Goal: Obtain resource: Download file/media

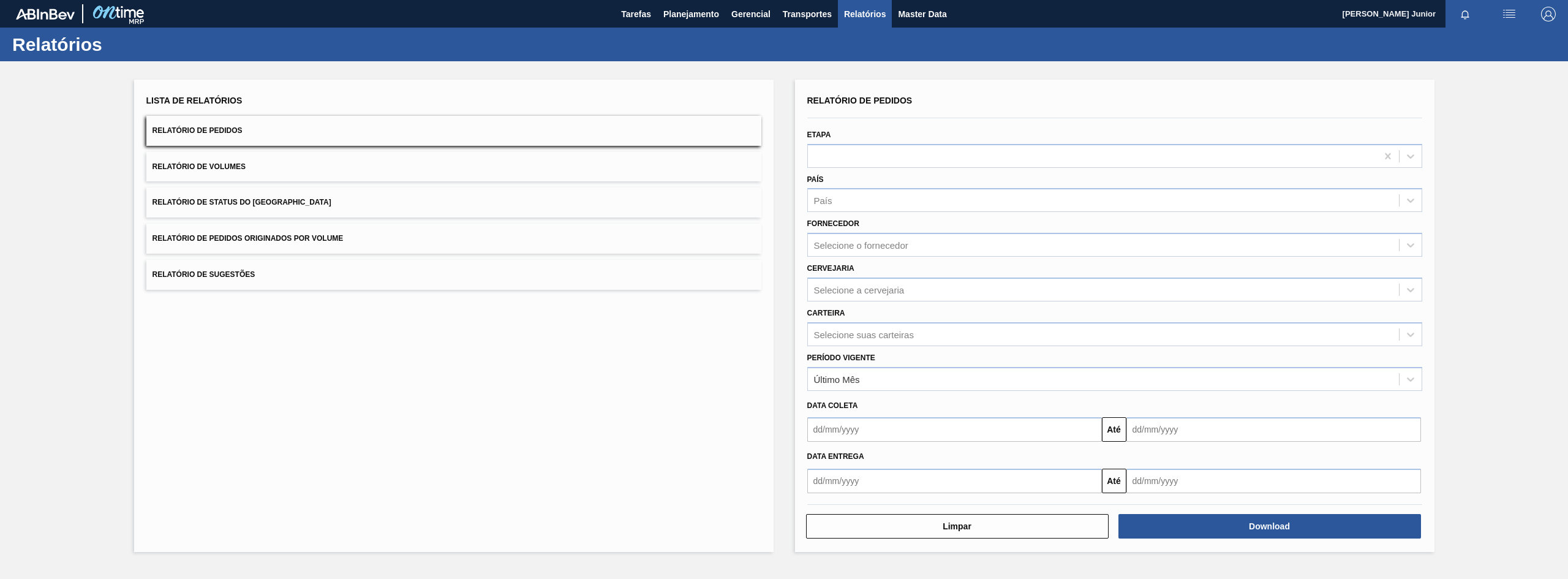
click at [477, 236] on button "Relatório de Pedidos Originados por Volume" at bounding box center [454, 238] width 615 height 30
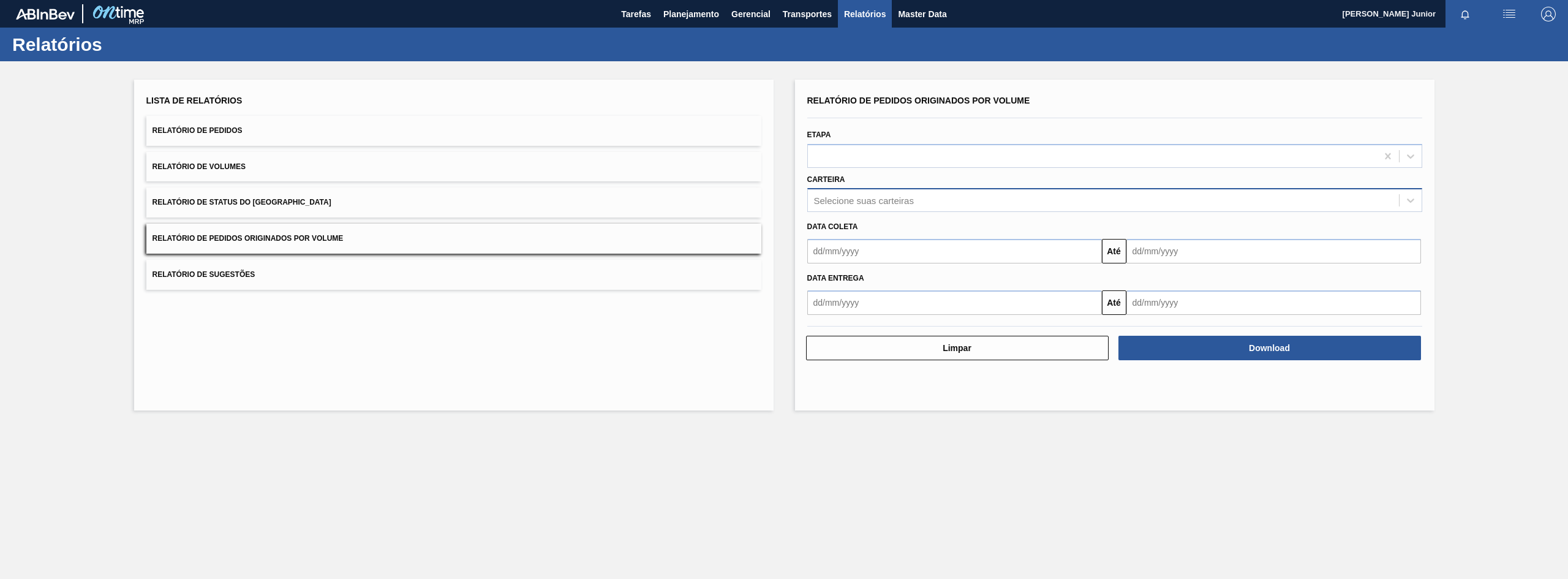
click at [861, 202] on div "Selecione suas carteiras" at bounding box center [864, 201] width 100 height 11
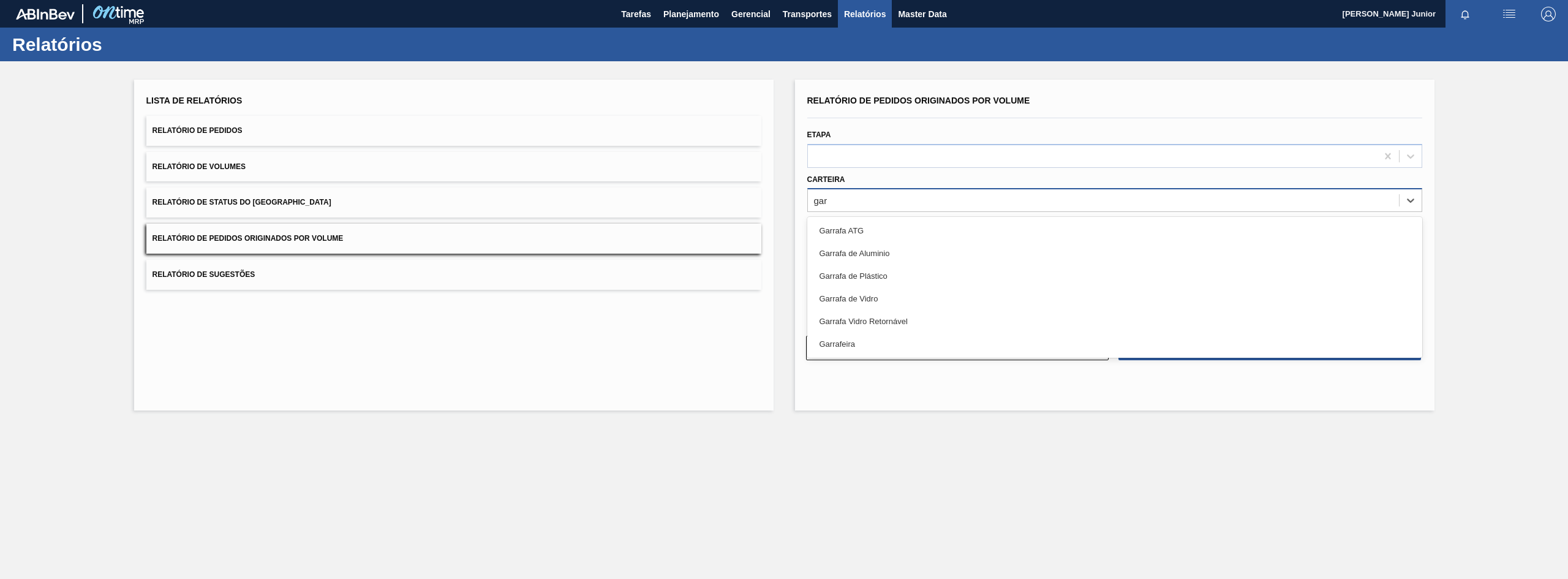
type input "garr"
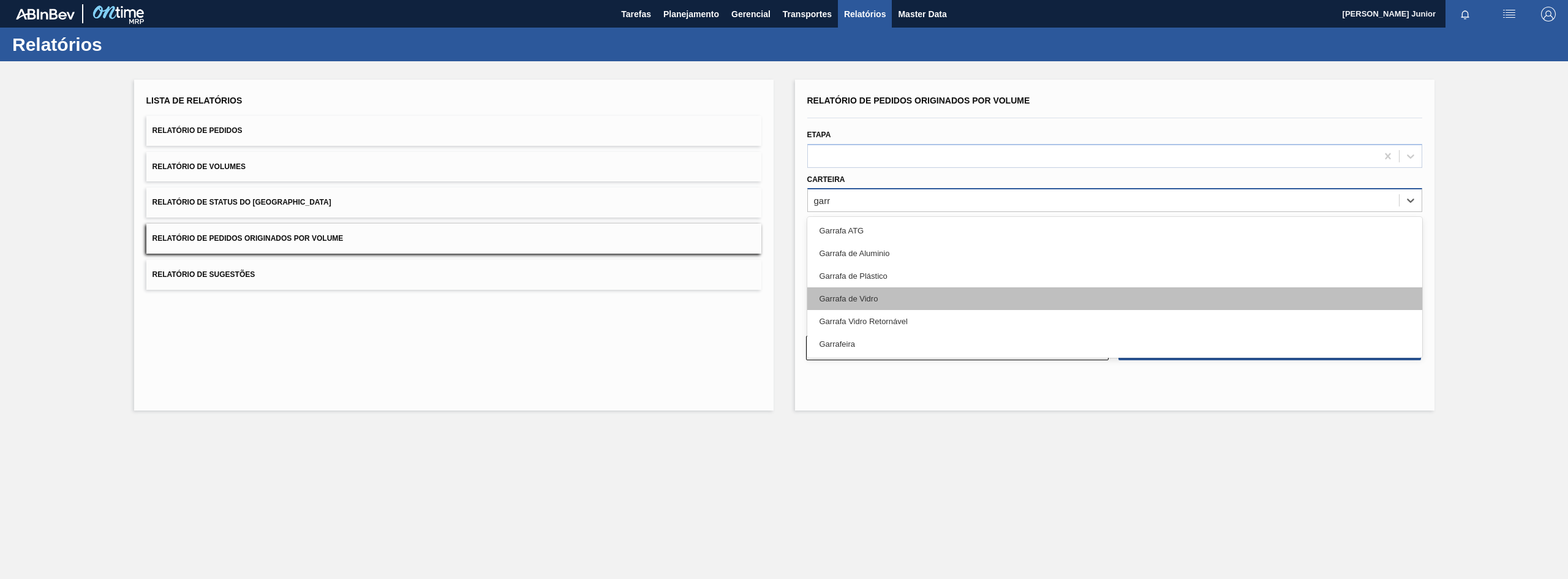
click at [880, 297] on div "Garrafa de Vidro" at bounding box center [1114, 298] width 615 height 22
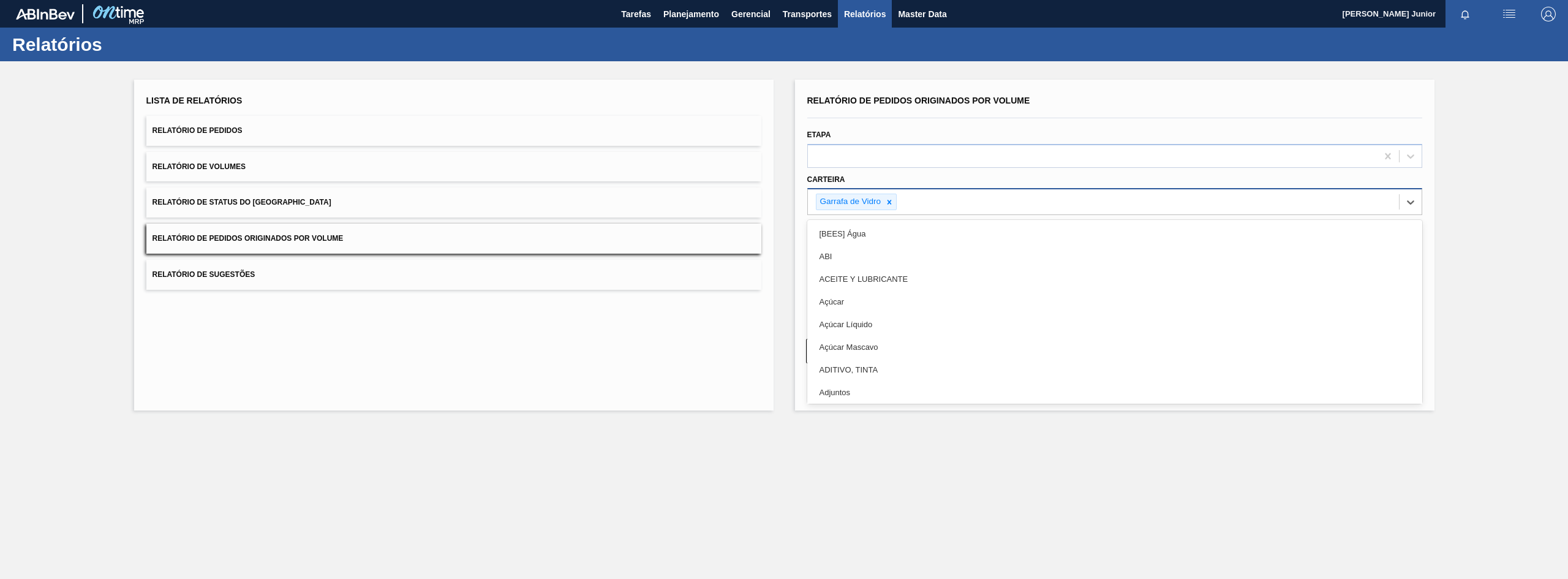
click at [991, 205] on div "Garrafa de Vidro" at bounding box center [1103, 202] width 591 height 25
type input "lata"
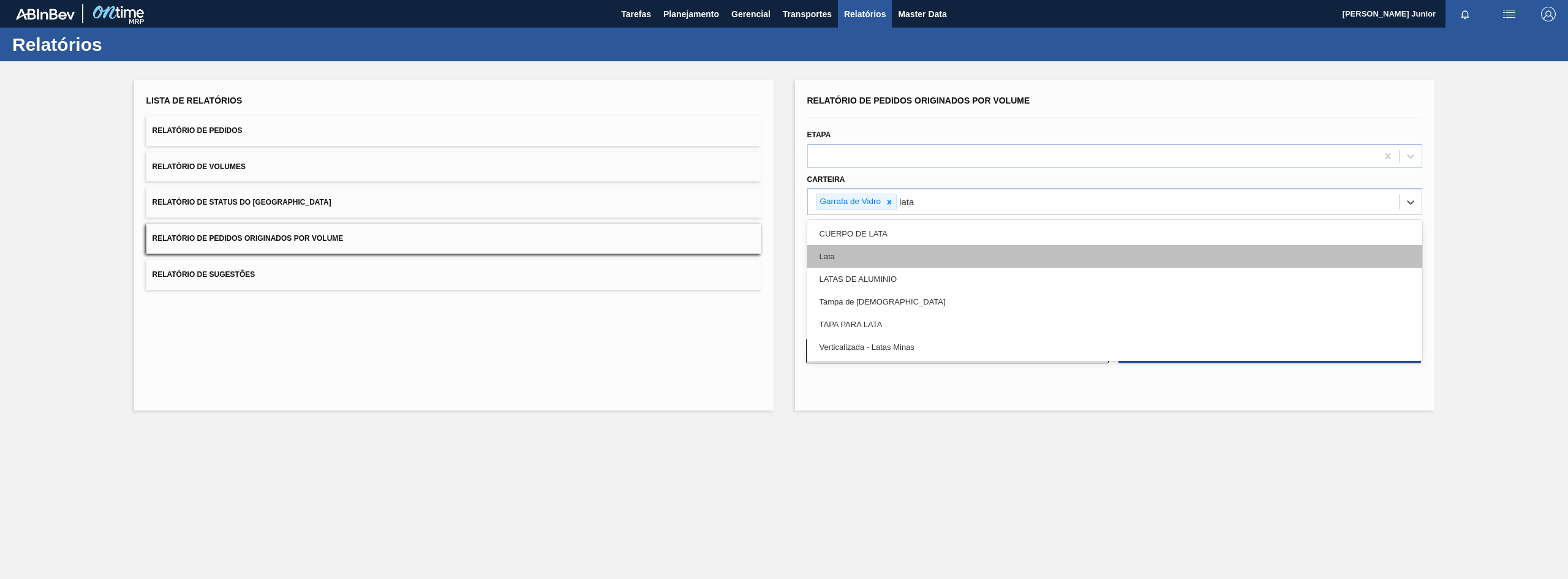
click at [968, 262] on div "Lata" at bounding box center [1114, 256] width 615 height 22
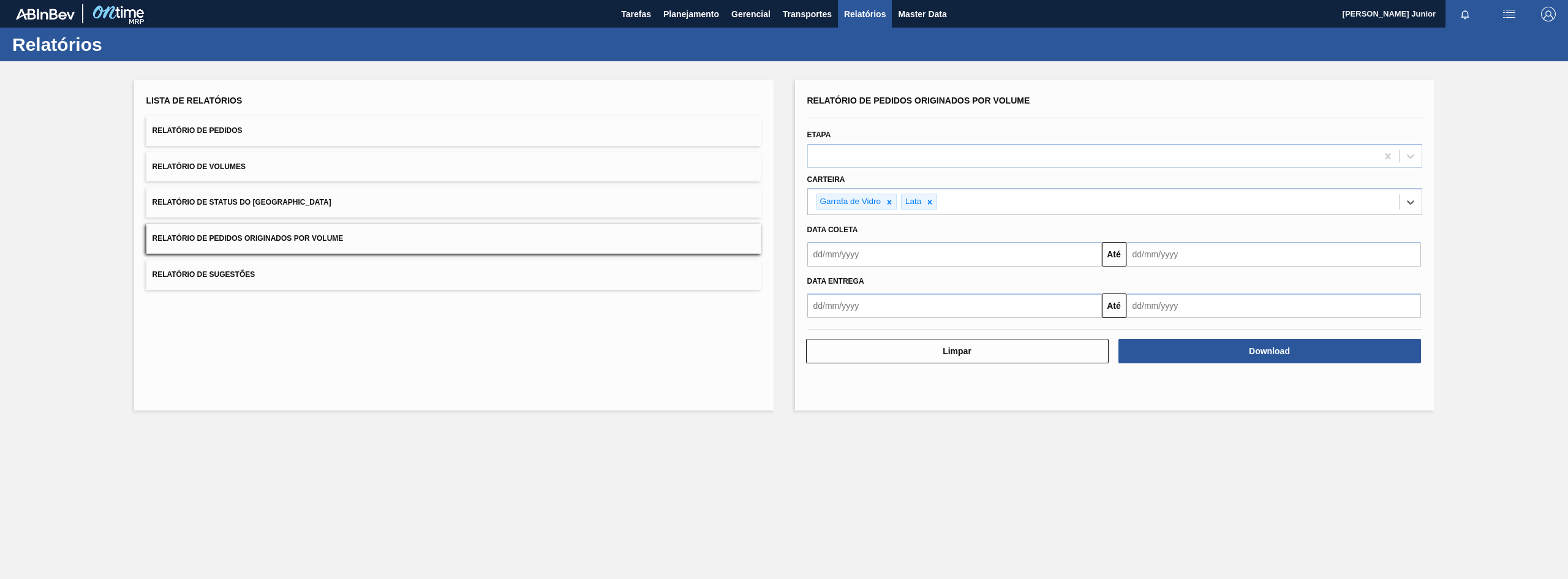
type input "a"
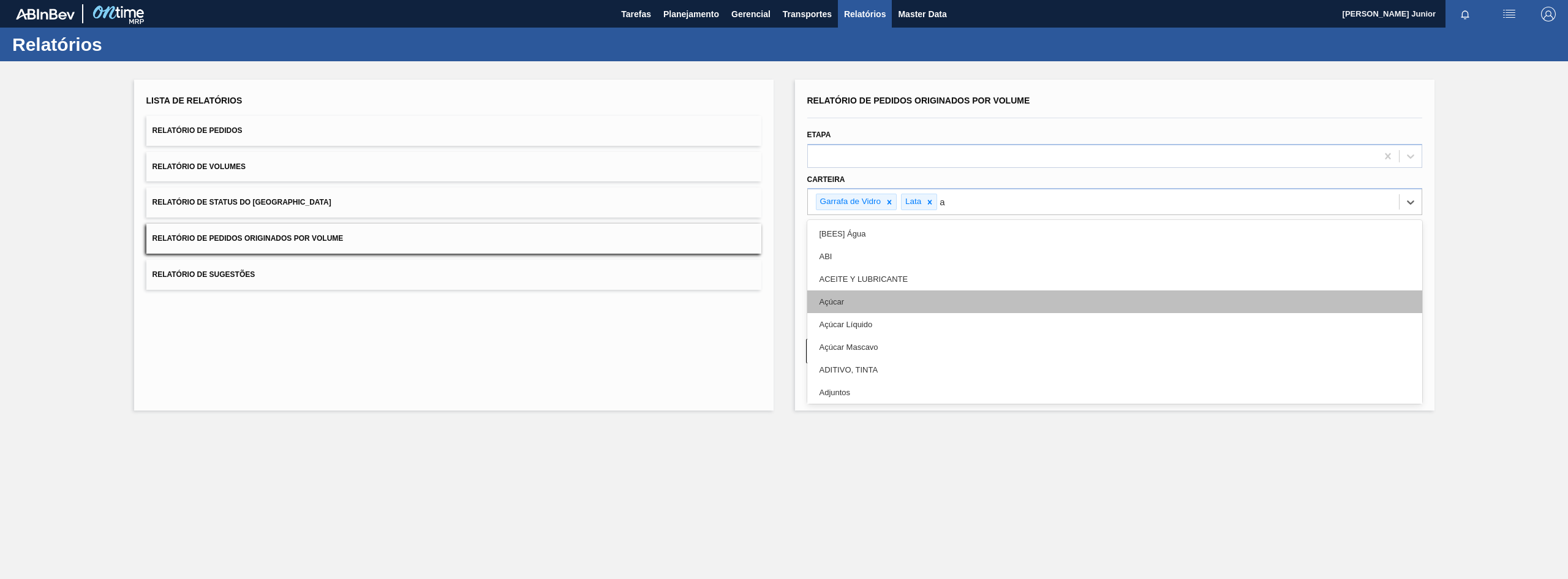
click at [986, 293] on div "Açúcar" at bounding box center [1114, 302] width 615 height 22
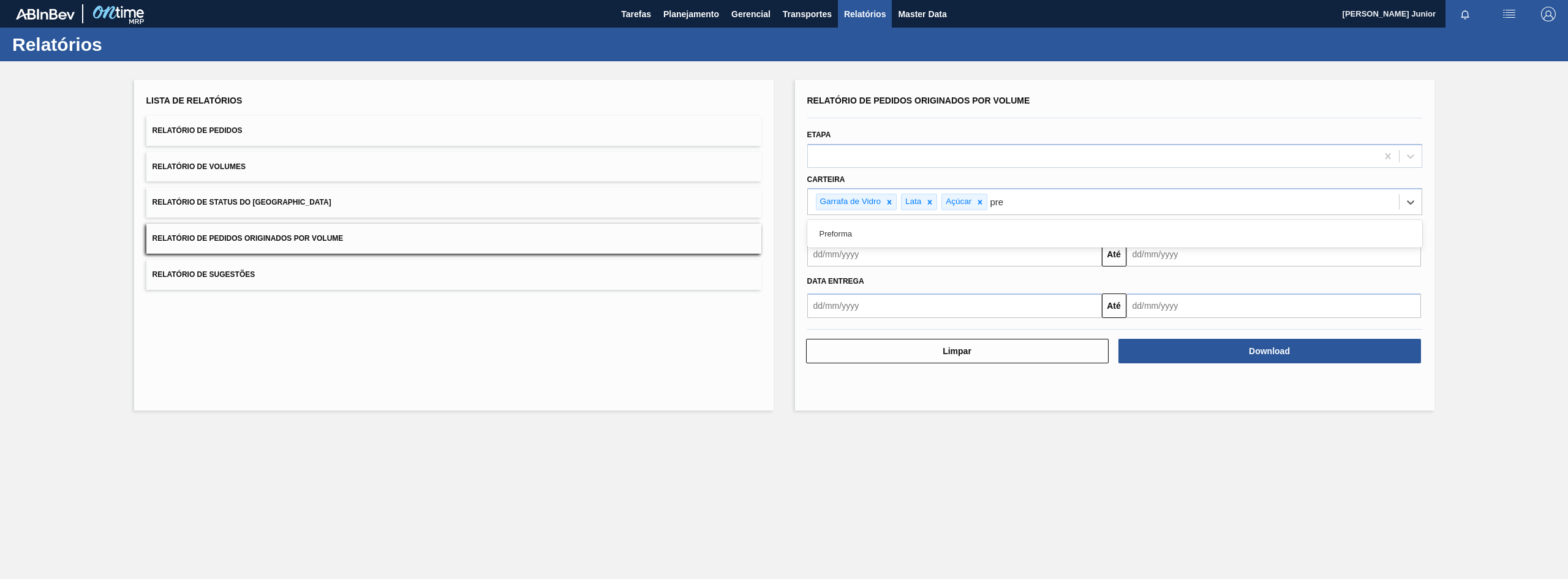
type input "pref"
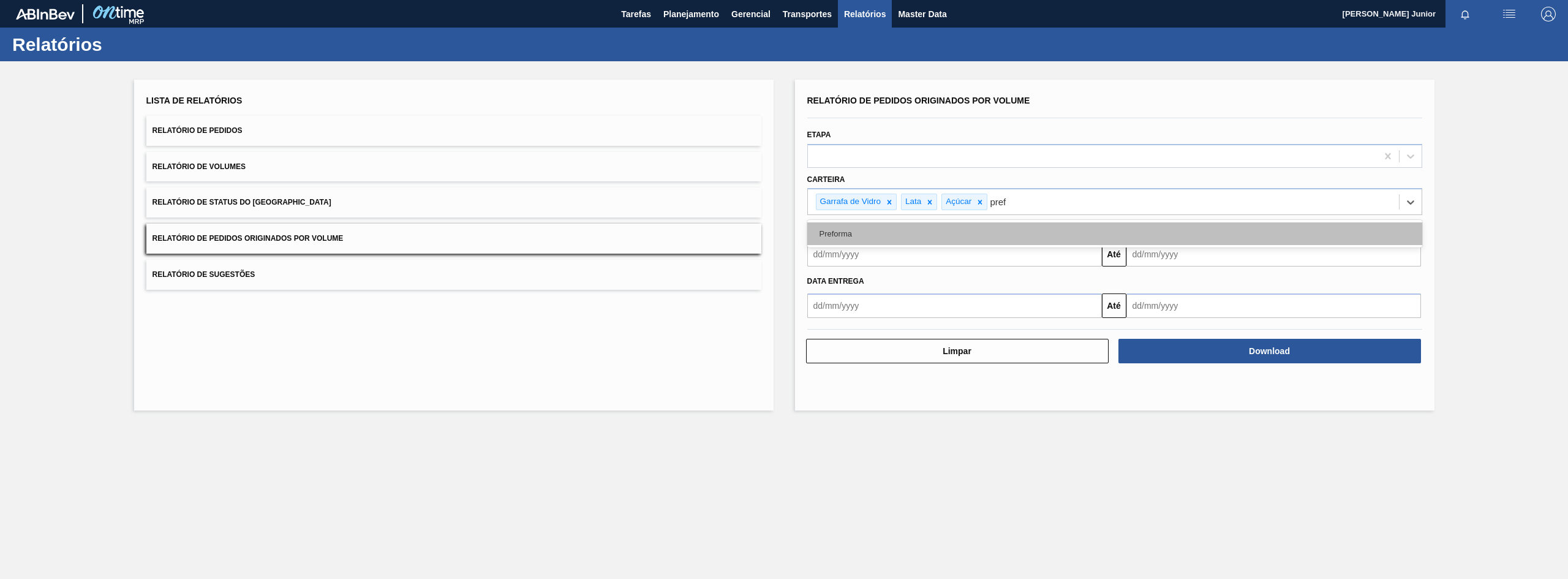
click at [988, 233] on div "Preforma" at bounding box center [1114, 234] width 615 height 22
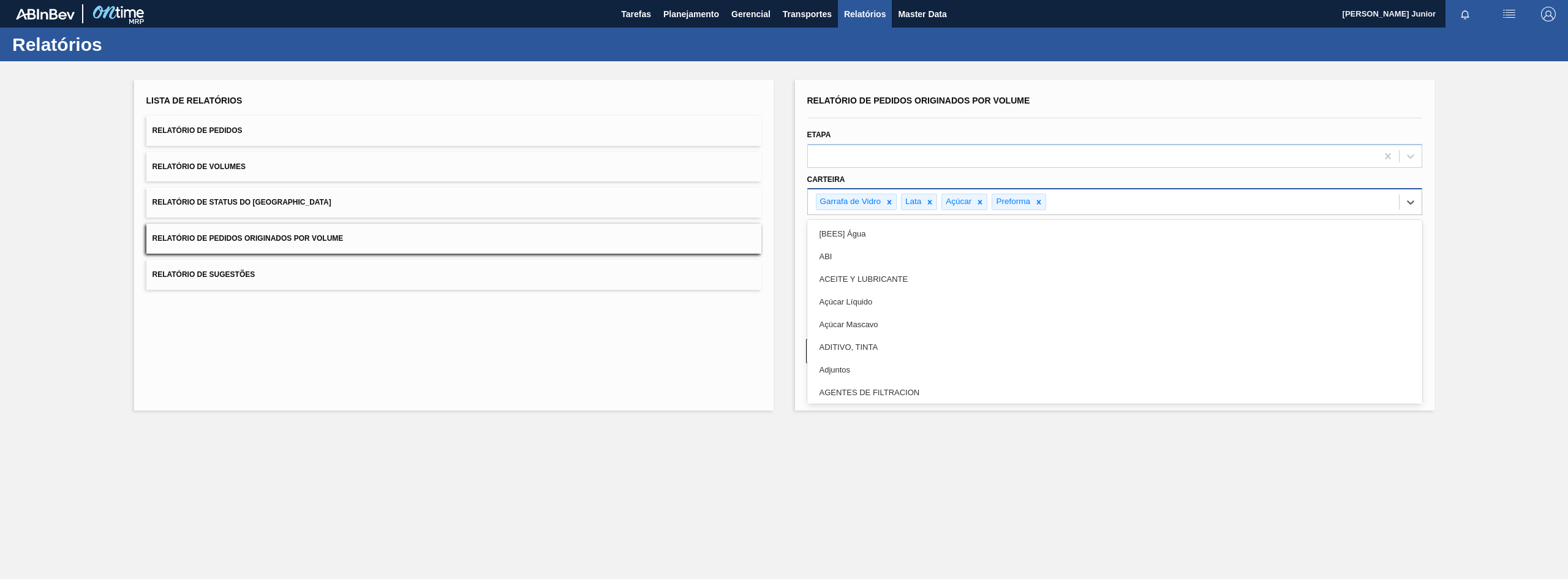
click at [1088, 199] on div "Garrafa de Vidro Lata Açúcar Preforma" at bounding box center [1103, 202] width 591 height 25
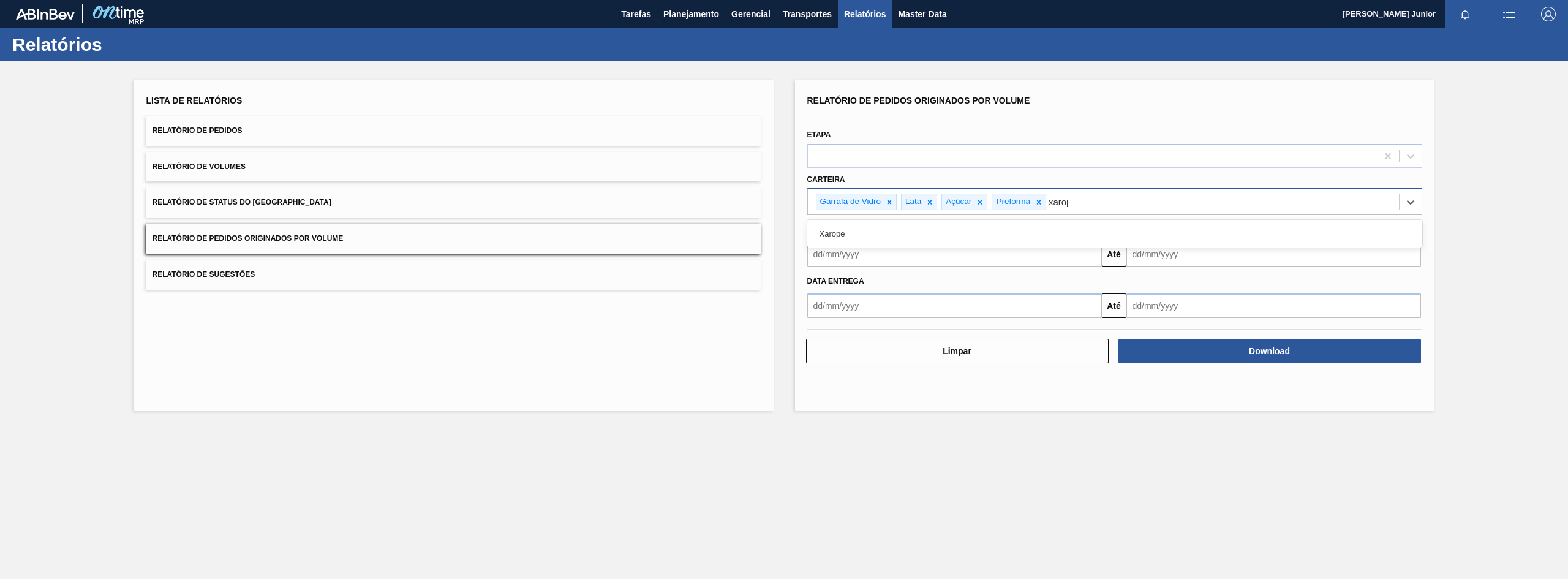
type input "xarope"
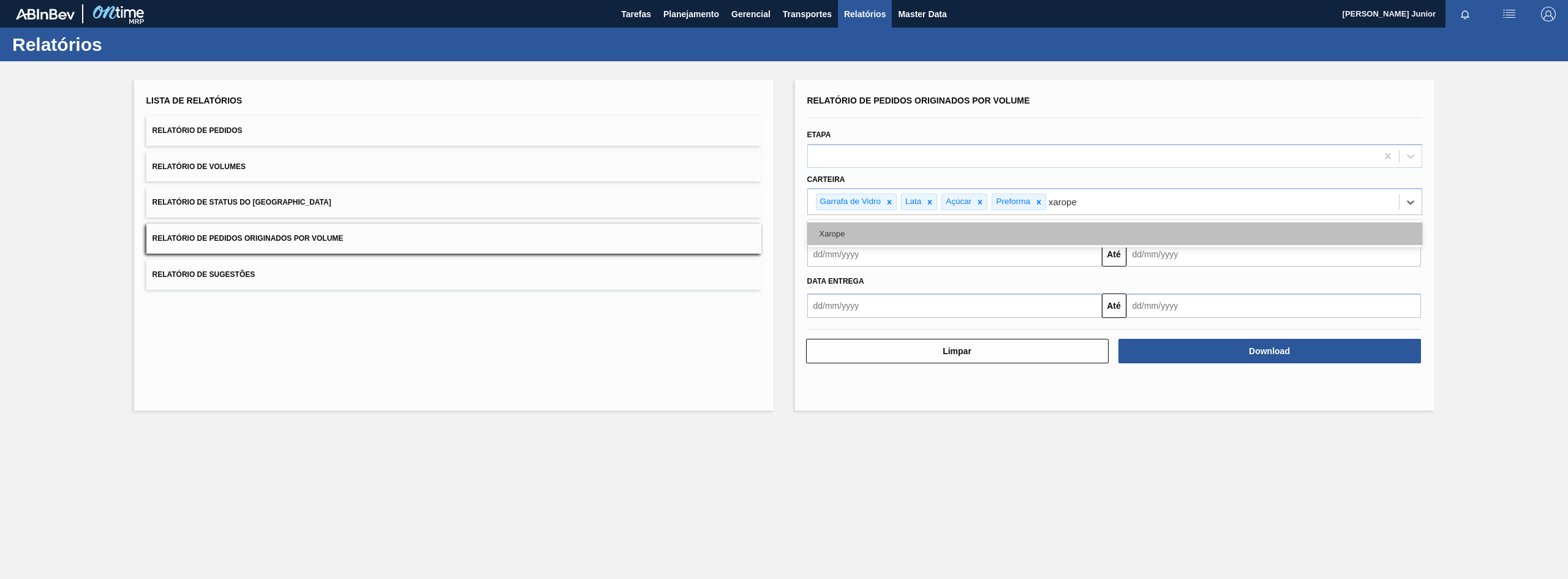
click at [1085, 230] on div "Xarope" at bounding box center [1114, 234] width 615 height 22
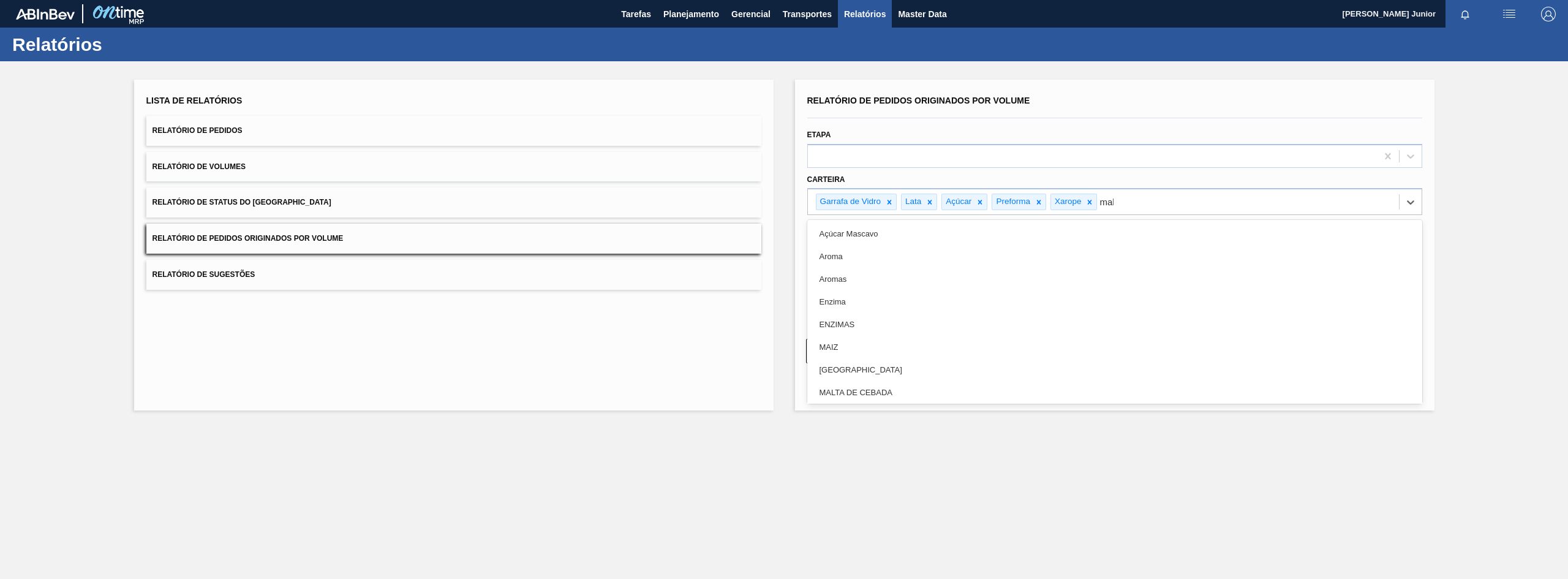
type input "malt"
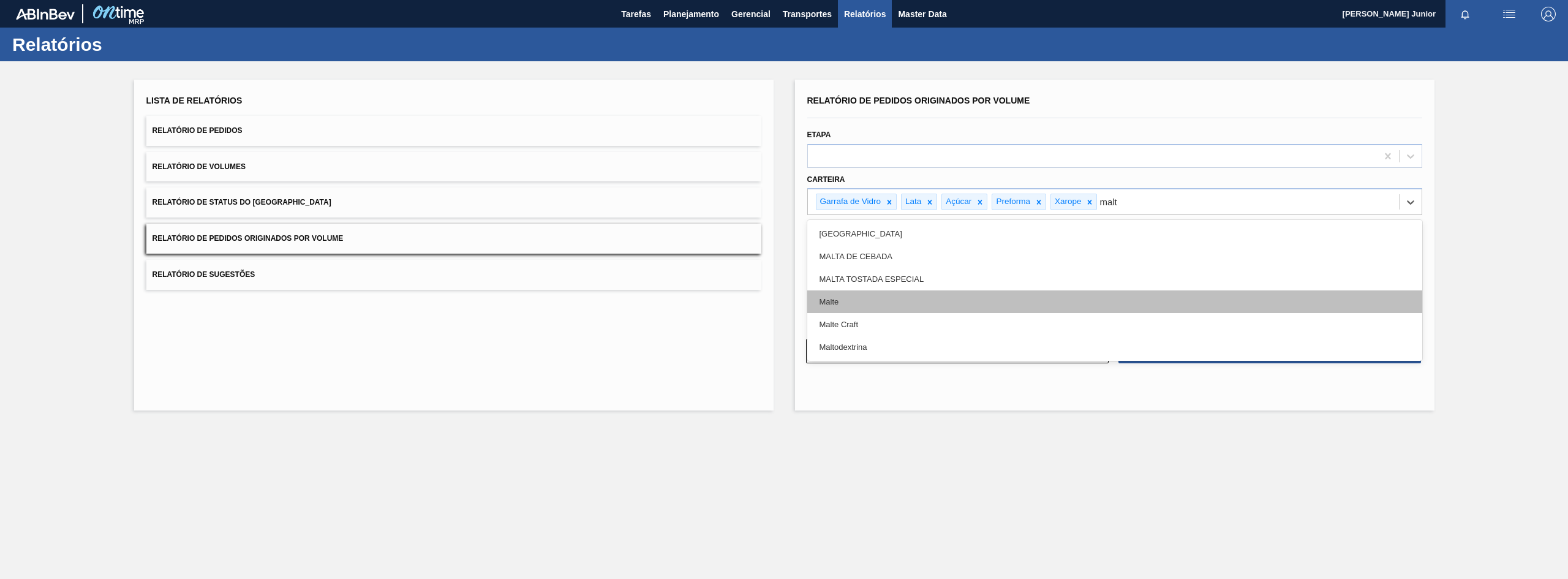
click at [1066, 299] on div "Malte" at bounding box center [1114, 302] width 615 height 22
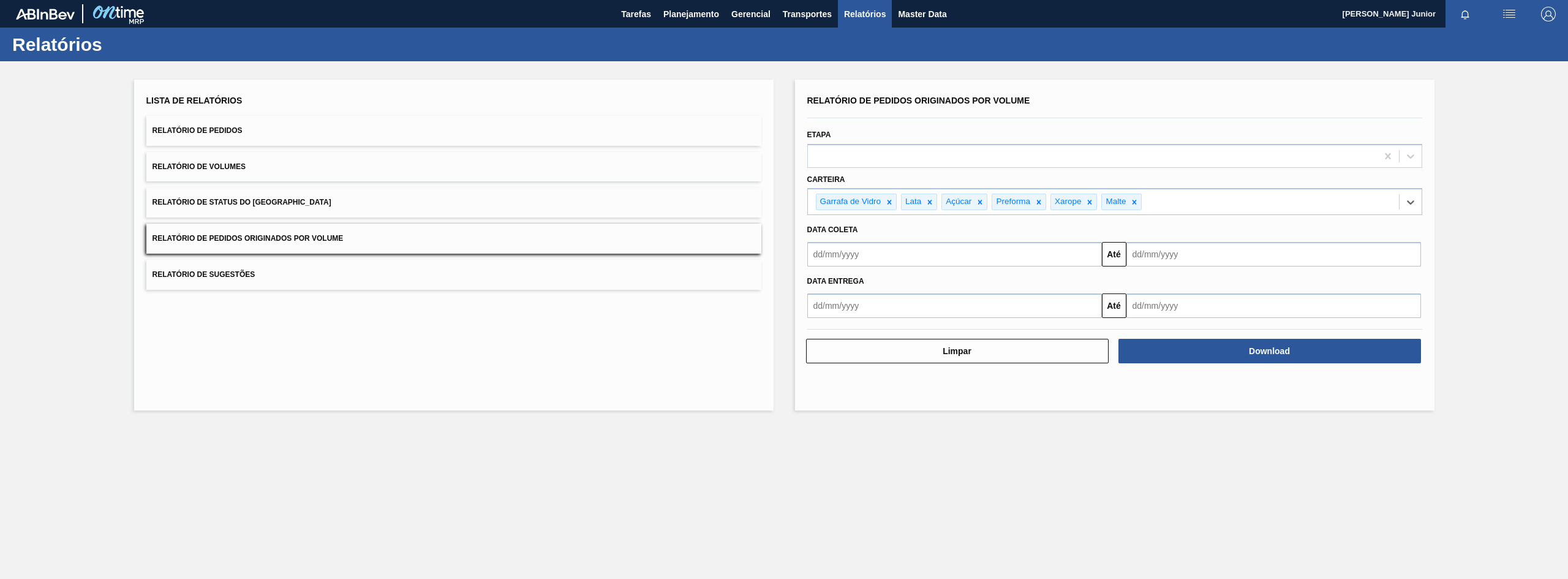
click at [892, 245] on input "text" at bounding box center [955, 254] width 294 height 24
click at [824, 282] on div "agosto 2025" at bounding box center [881, 283] width 147 height 11
click at [819, 281] on button "Previous Month" at bounding box center [818, 283] width 9 height 9
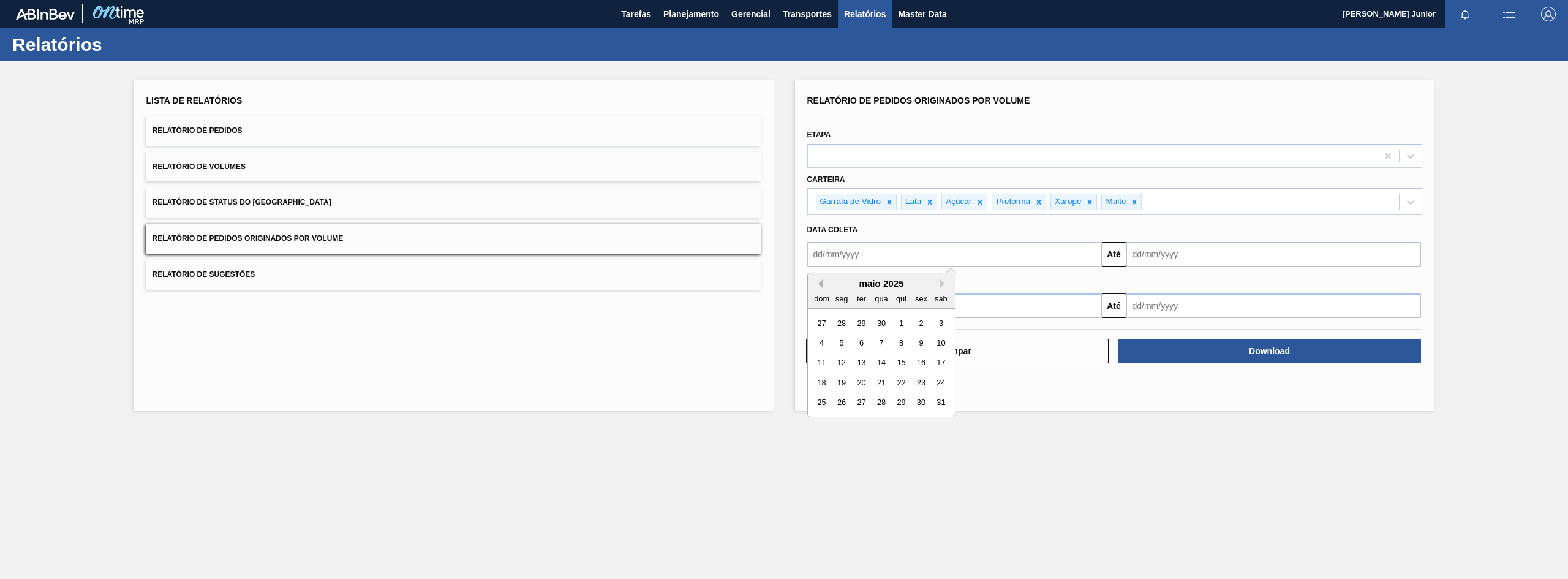
click at [819, 281] on button "Previous Month" at bounding box center [818, 283] width 9 height 9
click at [881, 320] on div "1" at bounding box center [881, 323] width 17 height 17
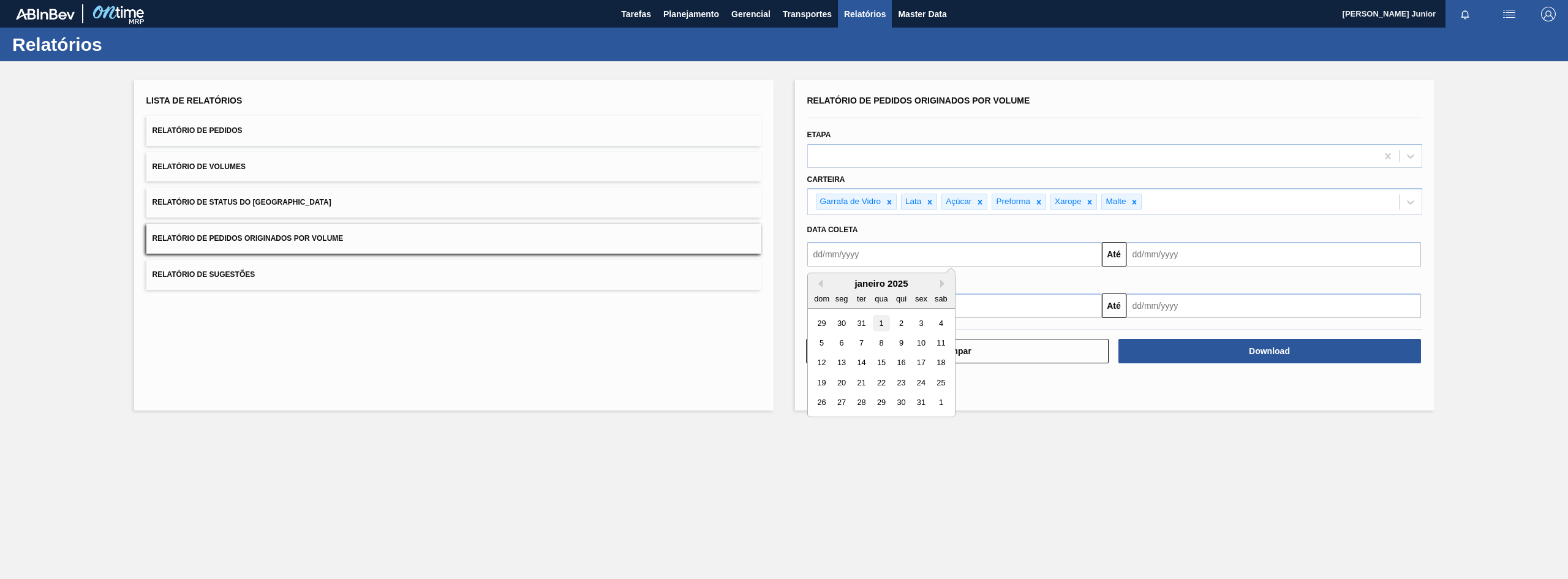
type input "[DATE]"
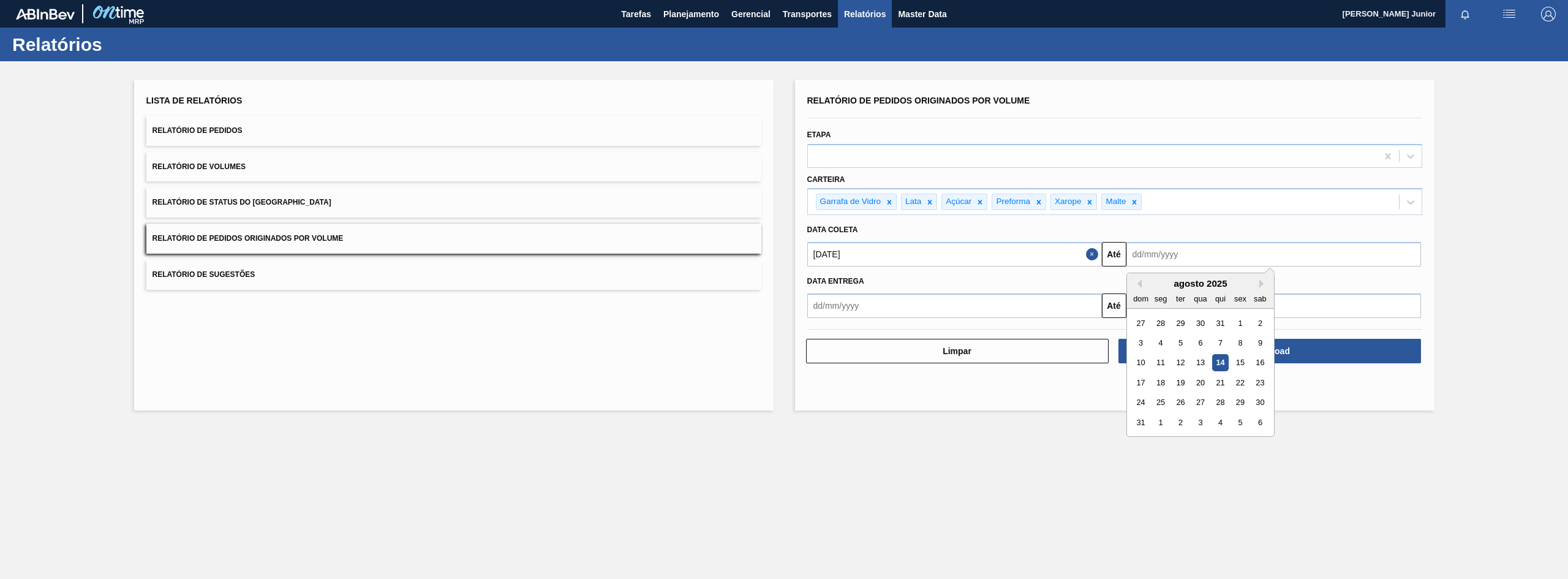
click at [1160, 261] on input "text" at bounding box center [1274, 254] width 294 height 24
click at [1203, 362] on div "13" at bounding box center [1200, 362] width 17 height 17
type input "[DATE]"
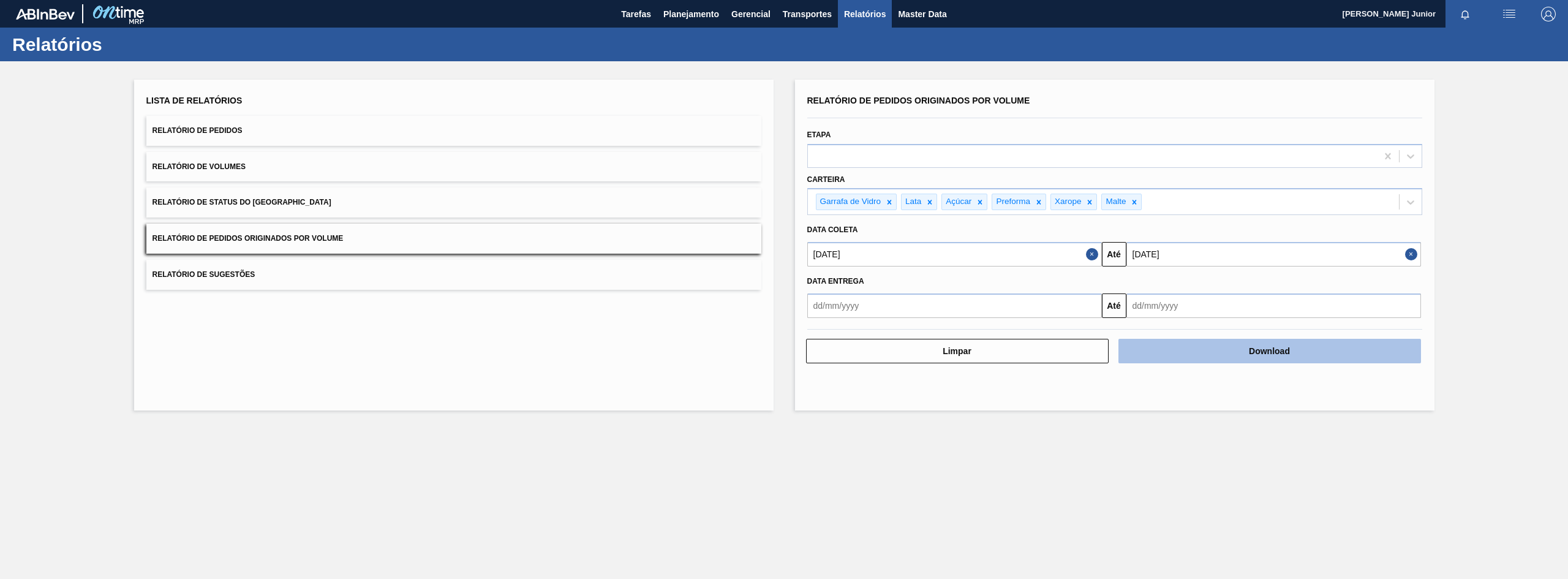
click at [1278, 351] on button "Download" at bounding box center [1270, 351] width 302 height 24
